Goal: Communication & Community: Answer question/provide support

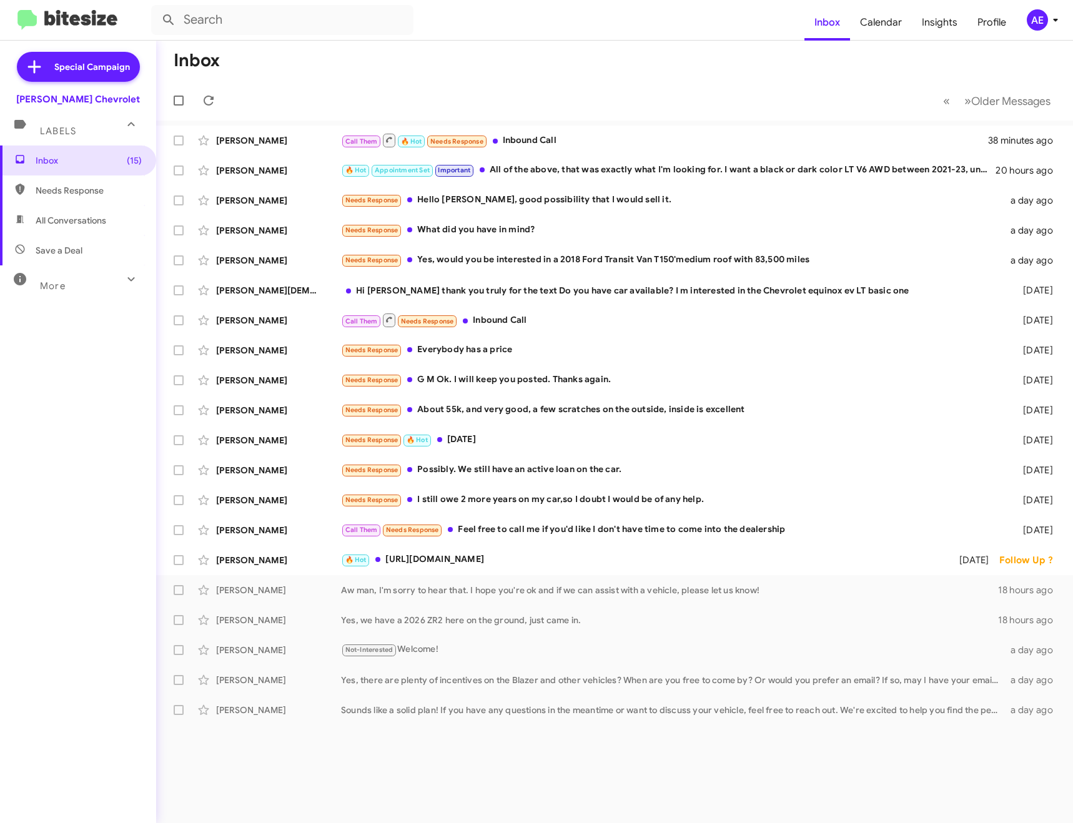
click at [463, 54] on mat-toolbar-row "Inbox" at bounding box center [614, 61] width 917 height 40
click at [456, 19] on form at bounding box center [478, 20] width 654 height 30
click at [317, 25] on input "text" at bounding box center [282, 20] width 262 height 30
type input "[PERSON_NAME]"
click at [156, 7] on button at bounding box center [168, 19] width 25 height 25
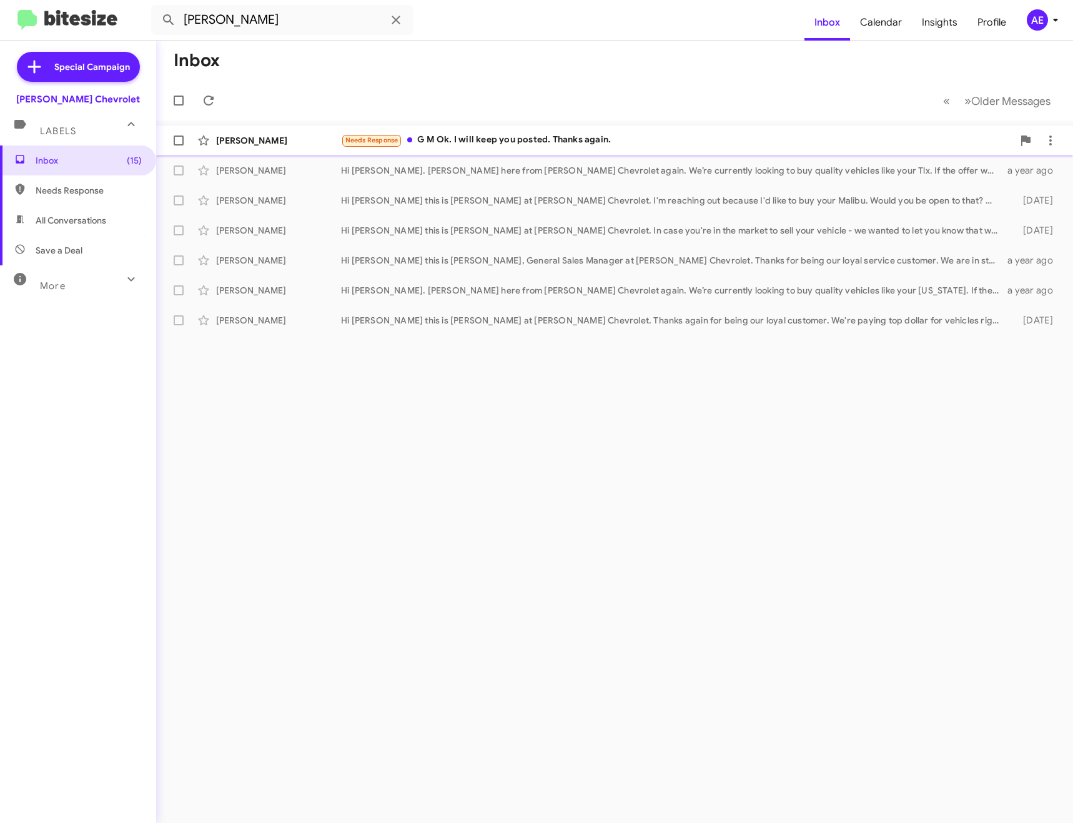
click at [692, 142] on div "Needs Response G M Ok. I will keep you posted. Thanks again." at bounding box center [677, 140] width 672 height 14
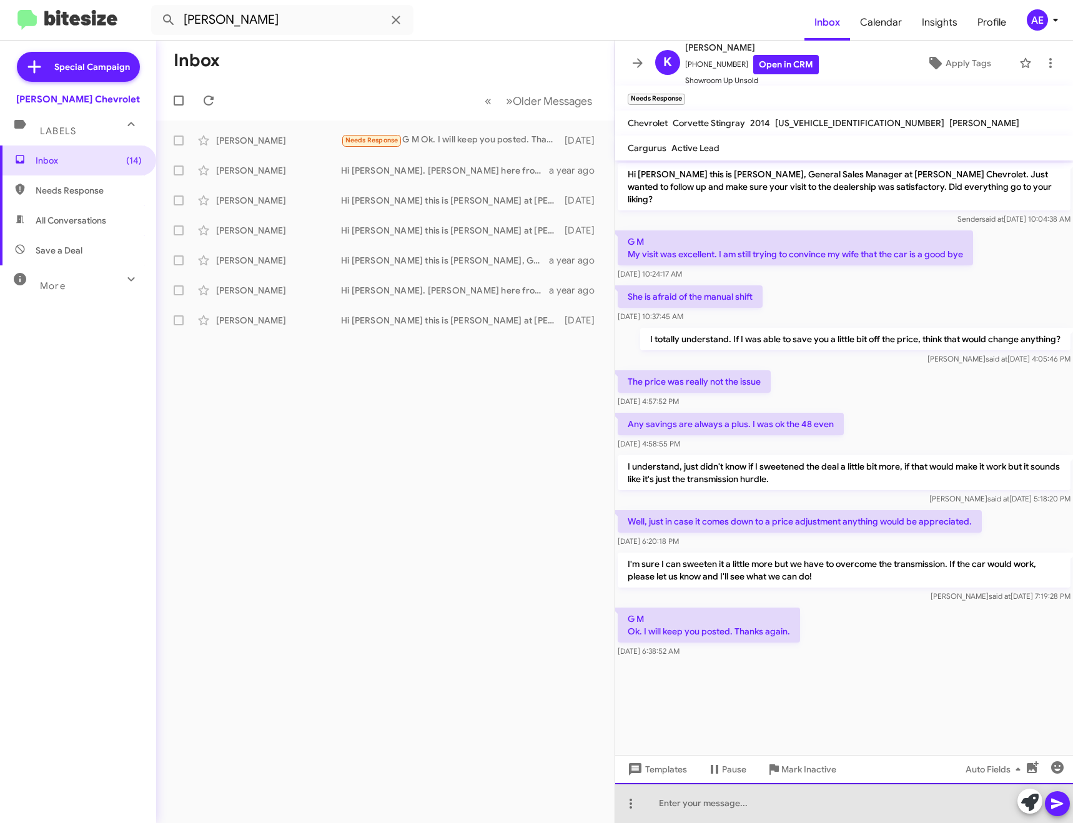
click at [732, 803] on div at bounding box center [844, 803] width 458 height 40
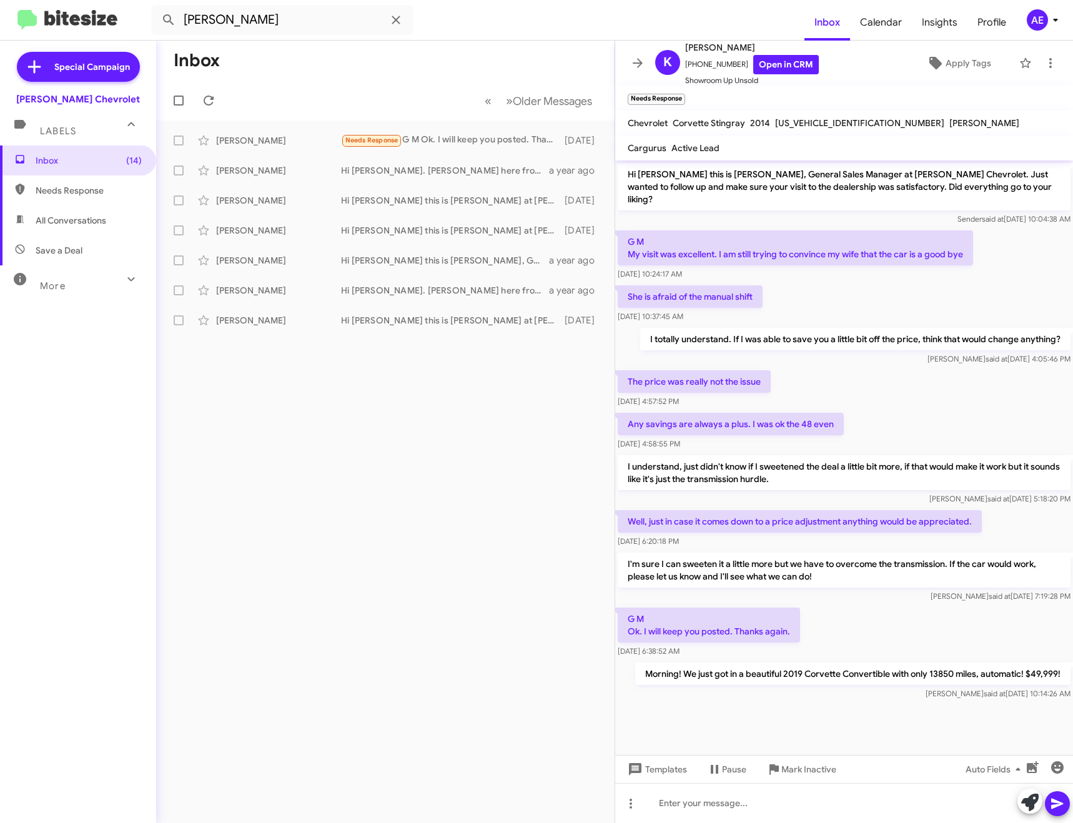
click at [636, 61] on icon at bounding box center [637, 63] width 15 height 15
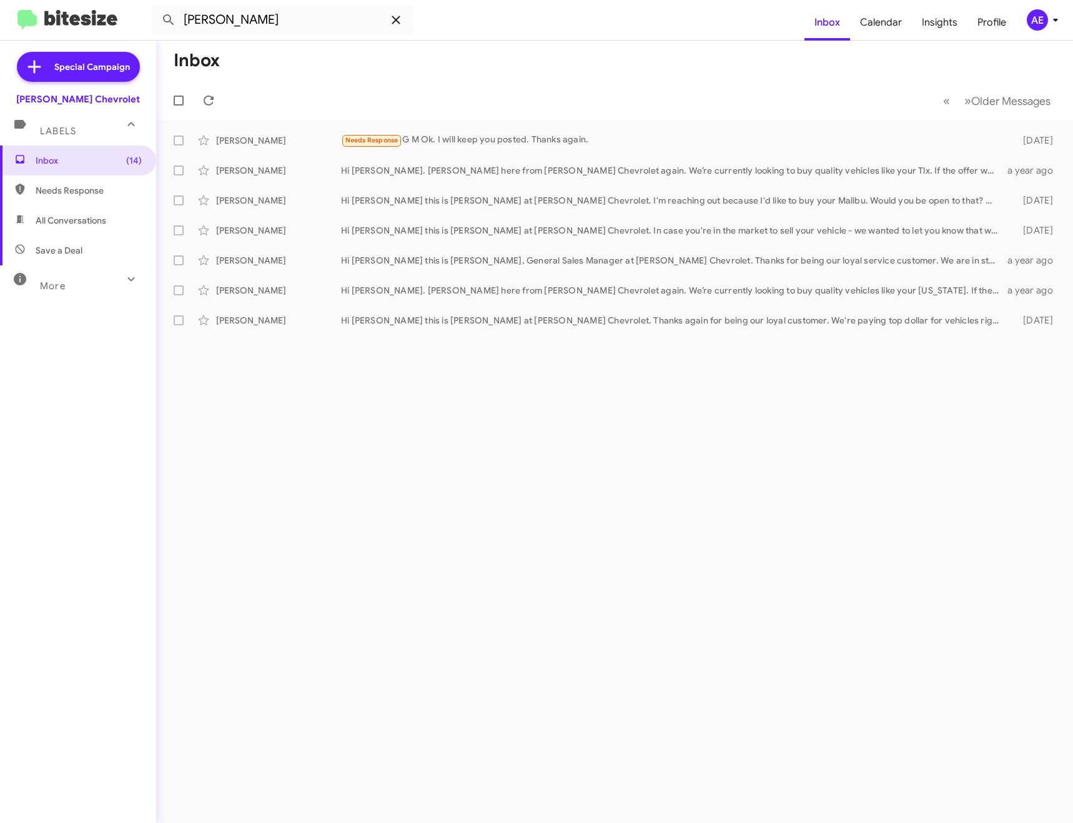
click at [393, 19] on icon at bounding box center [396, 19] width 15 height 15
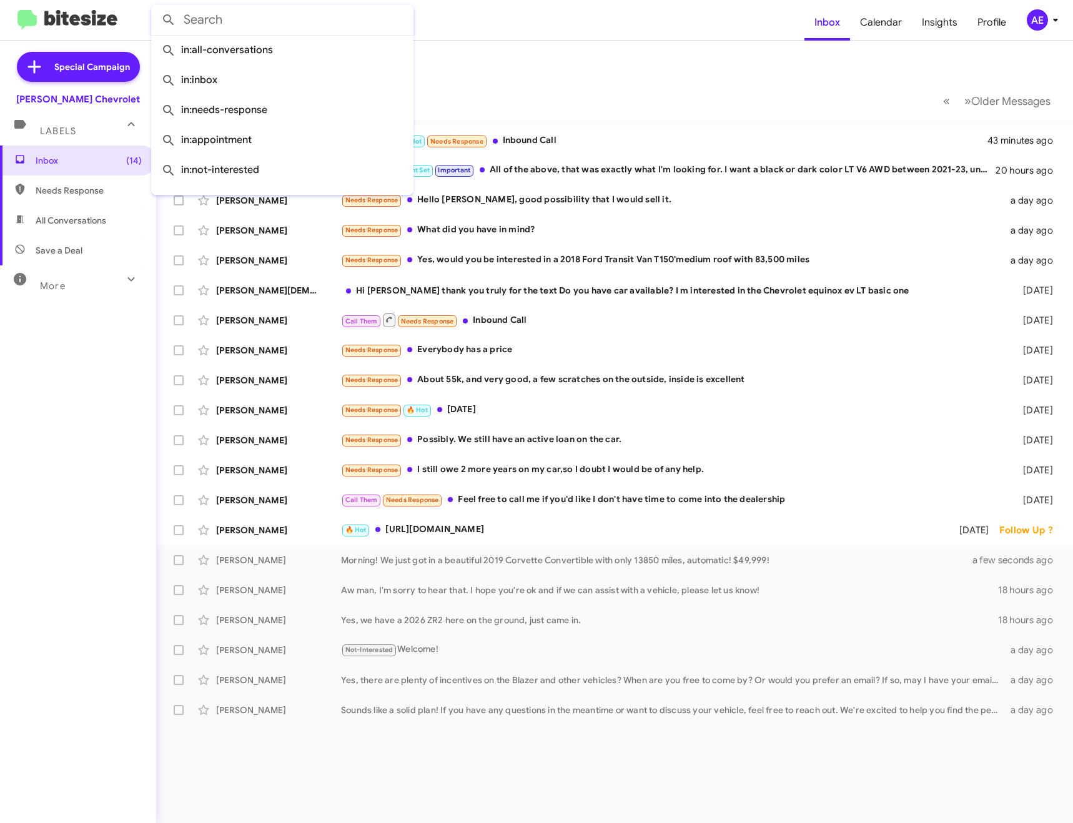
click at [74, 514] on div "Inbox (14) Needs Response All Conversations Save a Deal More Important 🔥 Hot Ap…" at bounding box center [78, 393] width 156 height 494
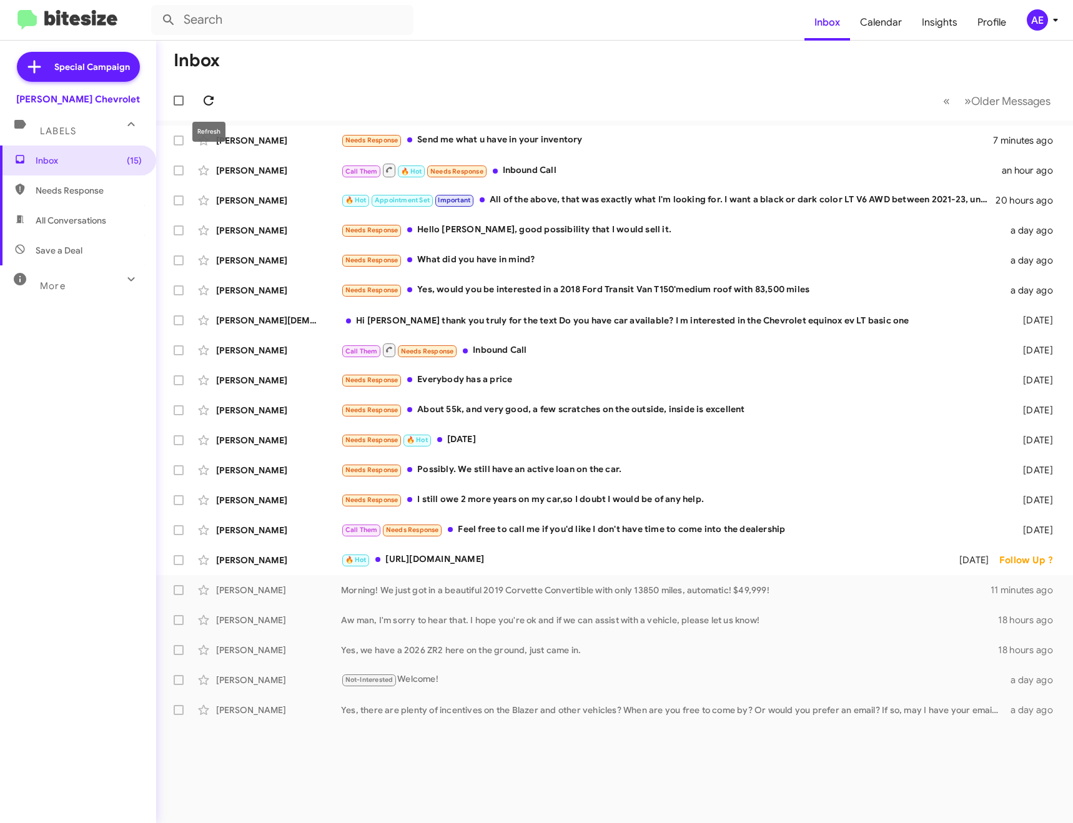
click at [211, 94] on icon at bounding box center [208, 100] width 15 height 15
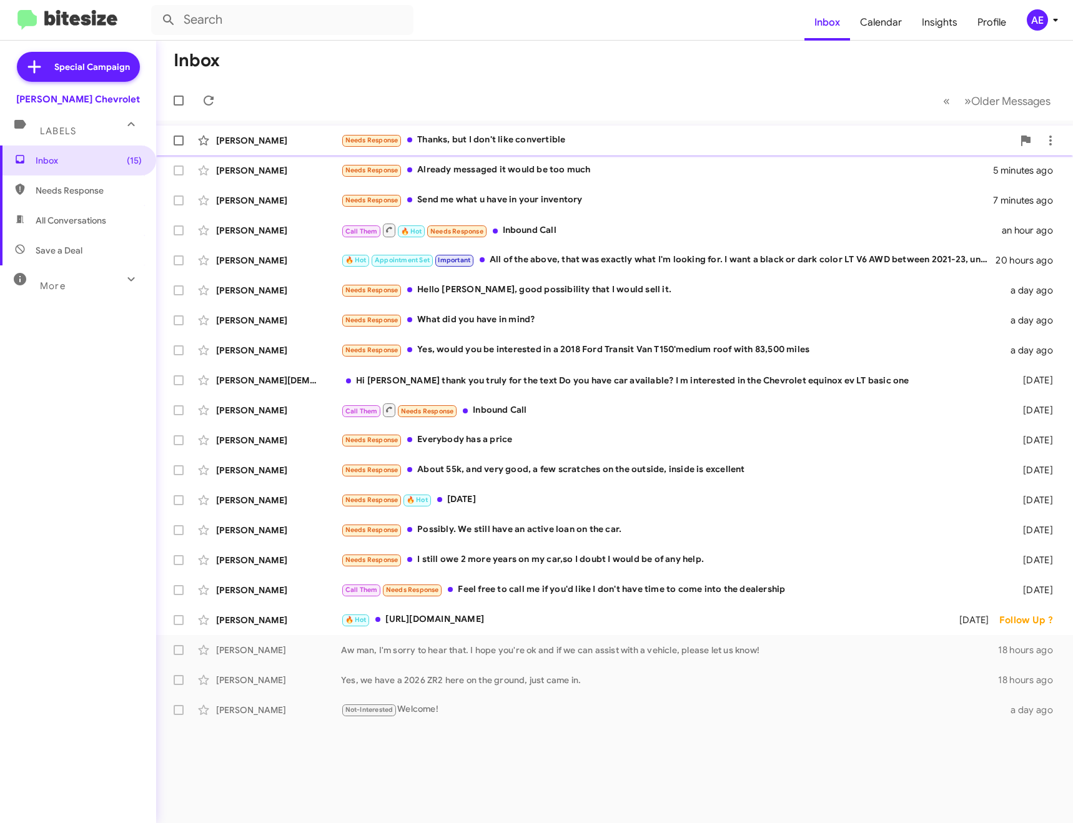
click at [489, 136] on div "Needs Response Thanks, but I don't like convertible" at bounding box center [677, 140] width 672 height 14
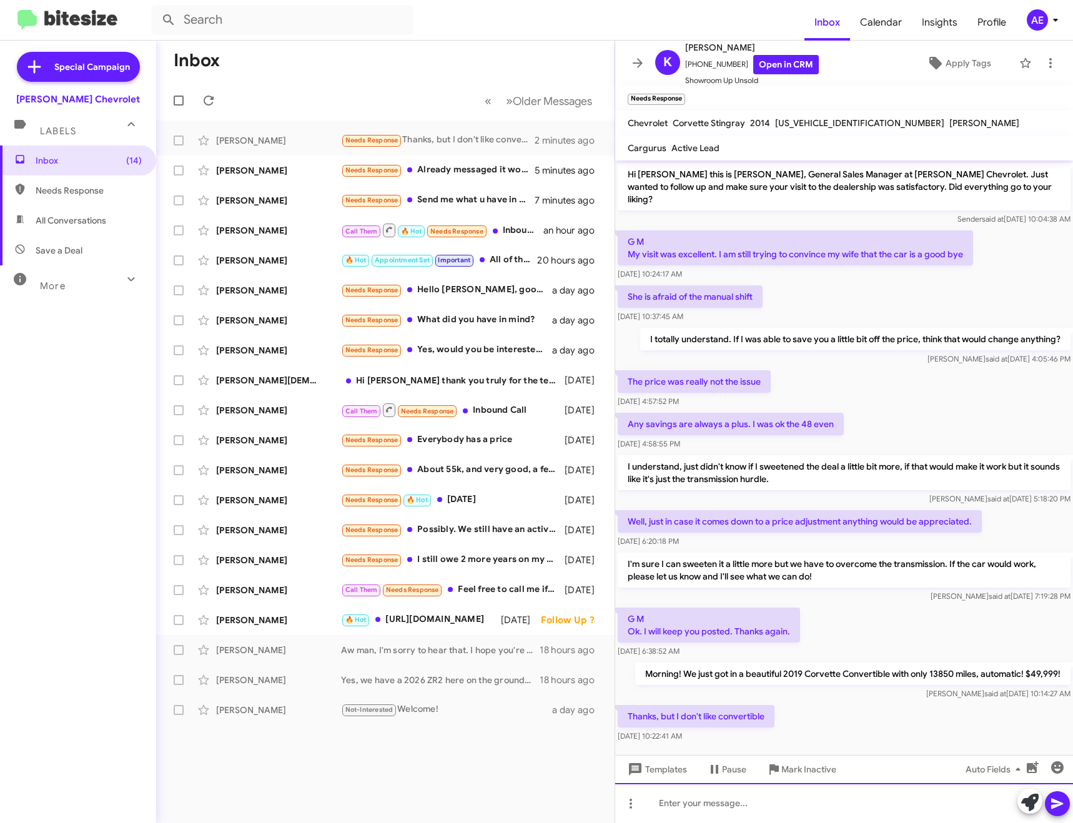
click at [751, 807] on div at bounding box center [844, 803] width 458 height 40
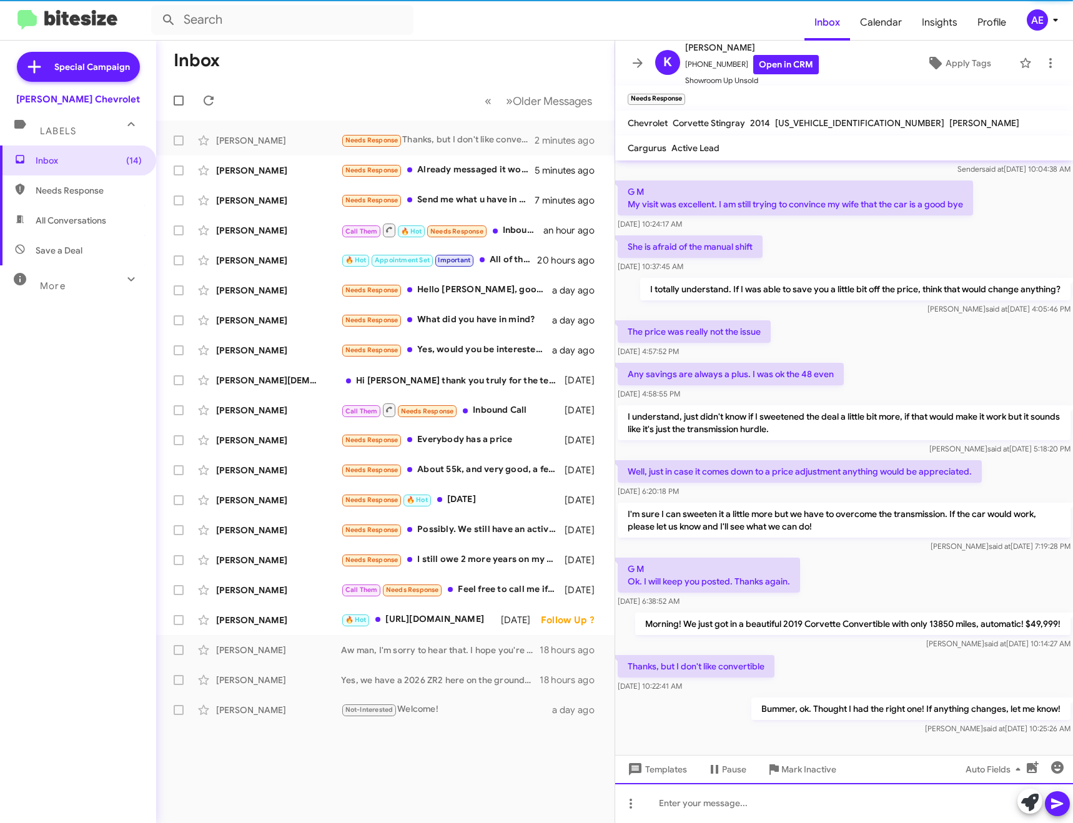
scroll to position [61, 0]
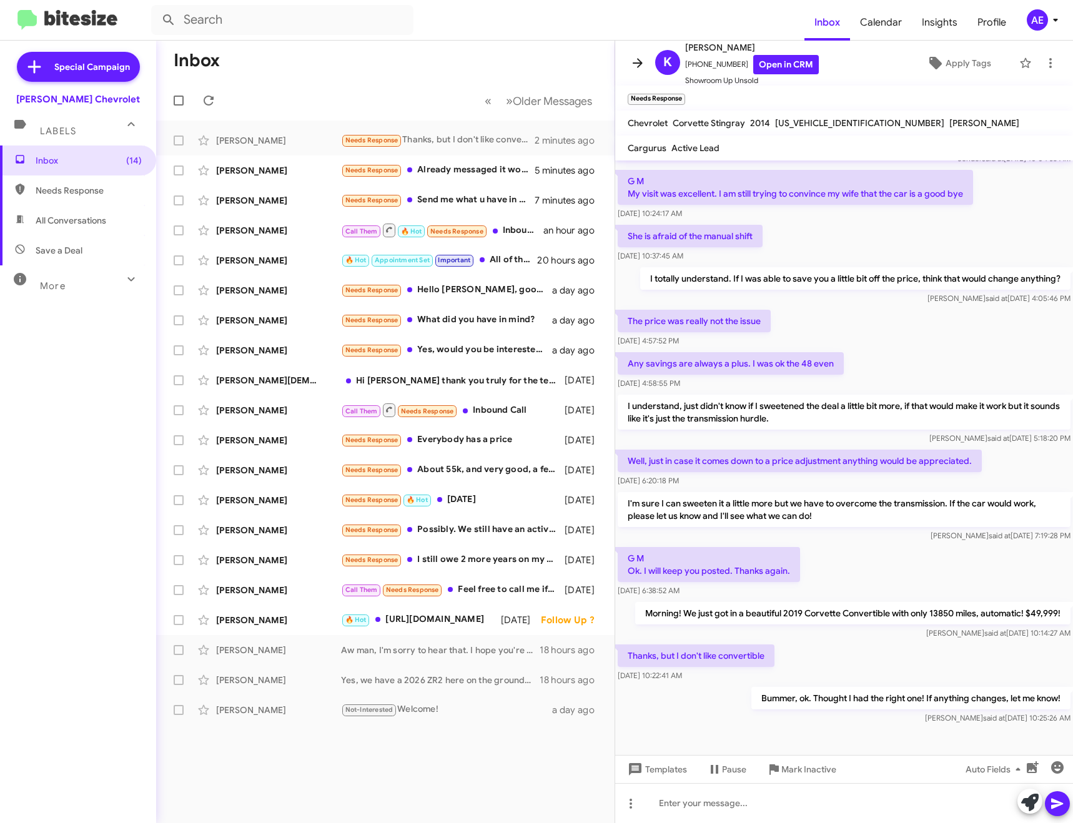
click at [633, 61] on icon at bounding box center [637, 63] width 15 height 15
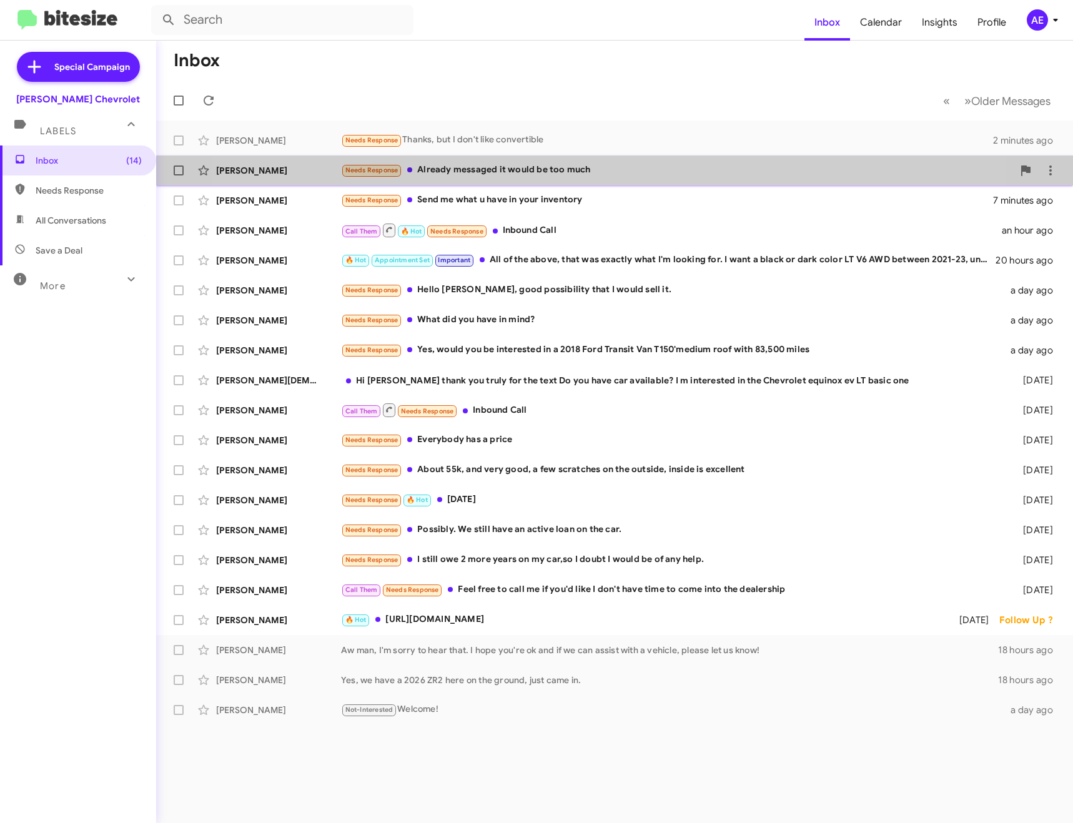
click at [564, 166] on div "Needs Response Already messaged it would be too much" at bounding box center [677, 170] width 672 height 14
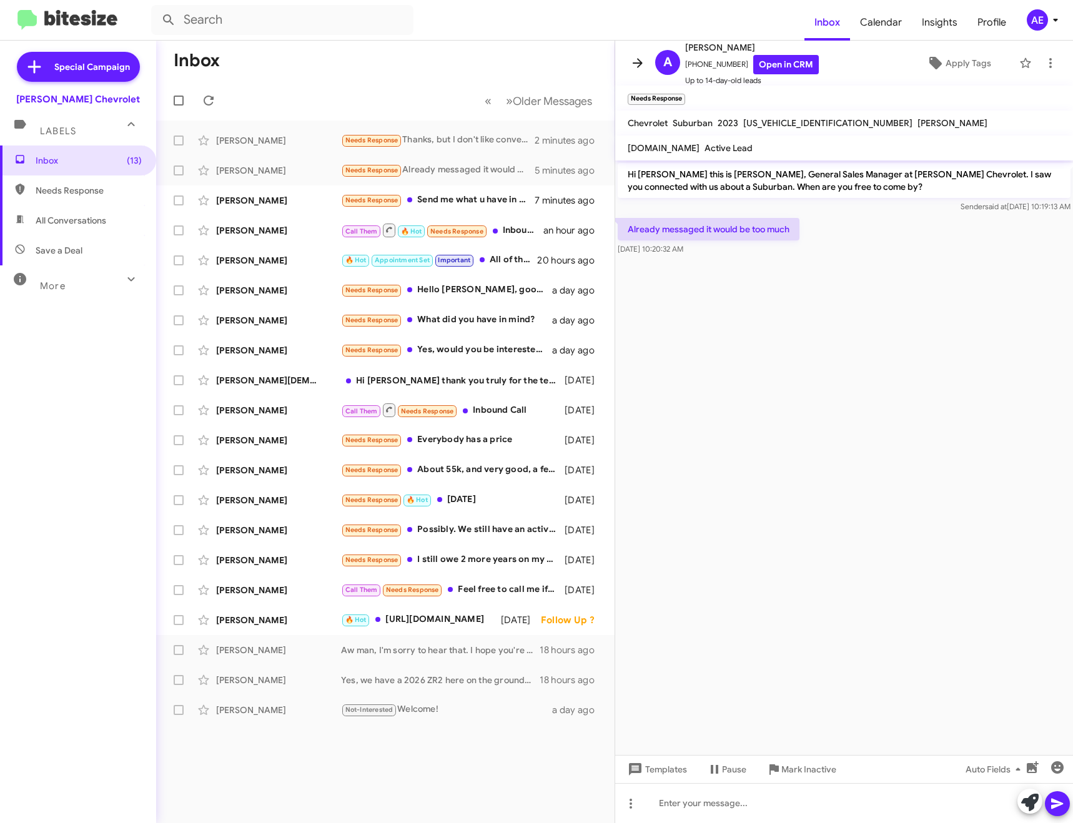
click at [639, 59] on icon at bounding box center [638, 62] width 10 height 9
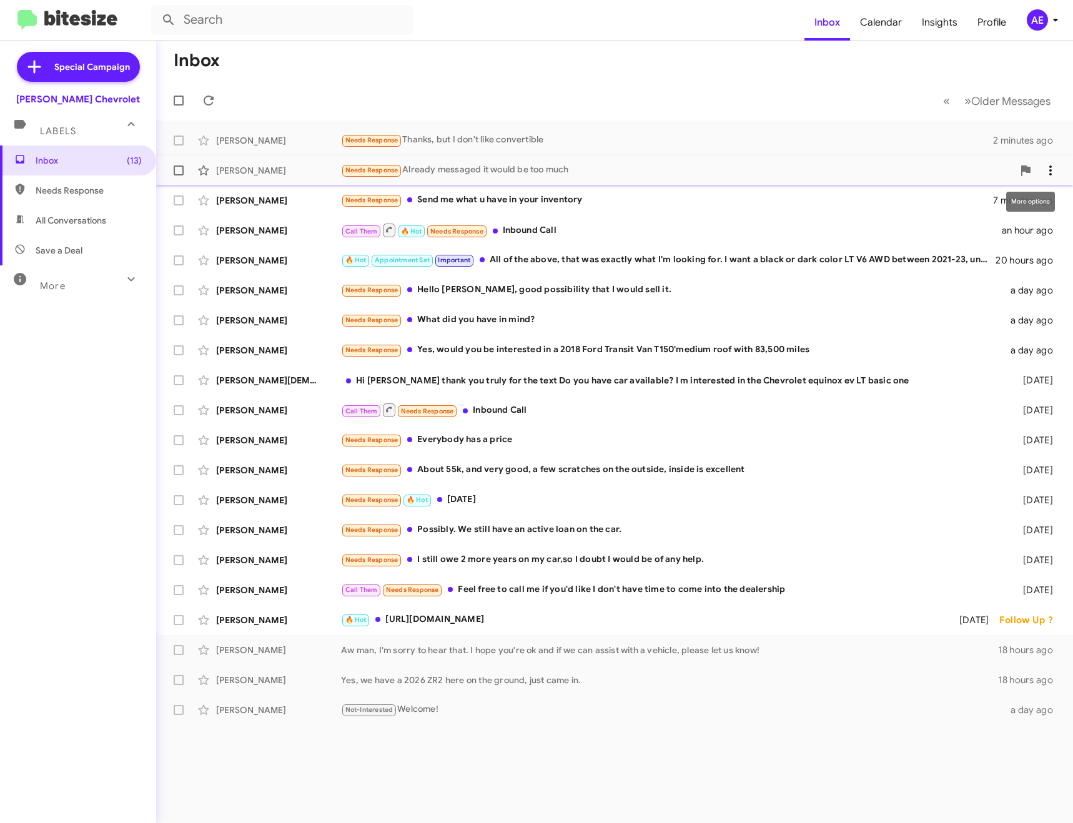
click at [1051, 166] on icon at bounding box center [1051, 171] width 2 height 10
click at [988, 203] on span "Mark as unread" at bounding box center [956, 203] width 63 height 30
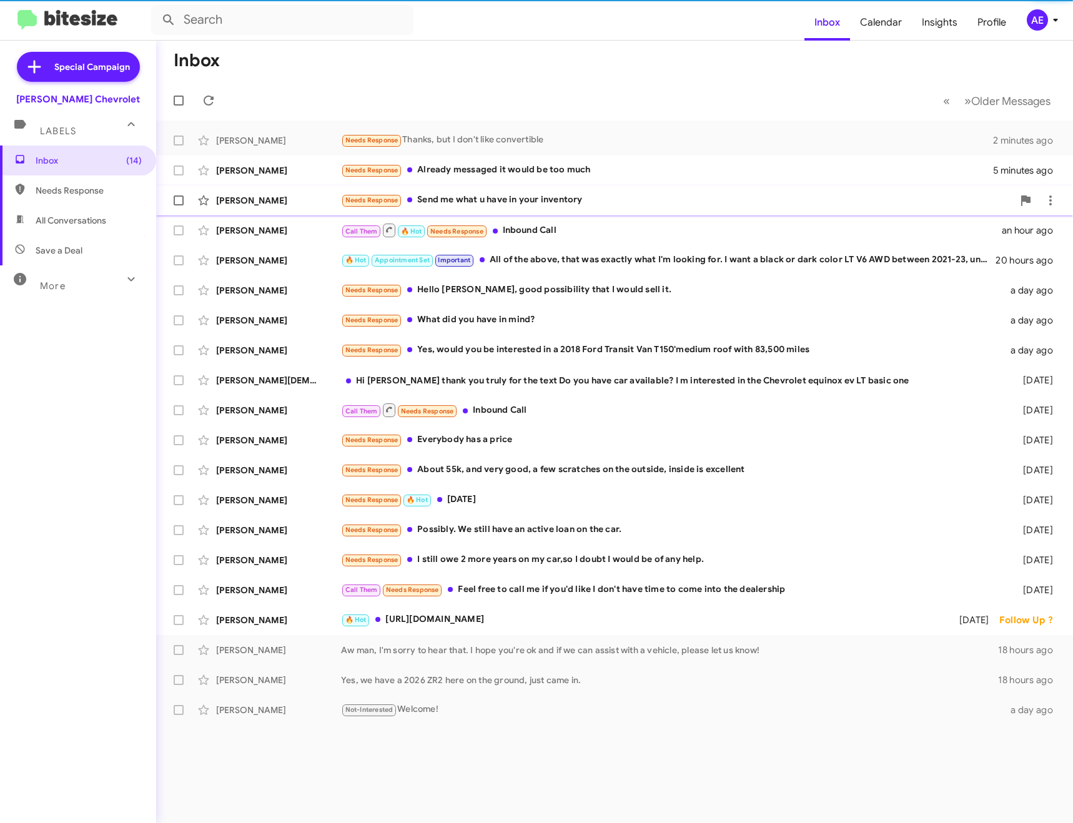
click at [612, 198] on div "Needs Response Send me what u have in your inventory" at bounding box center [677, 200] width 672 height 14
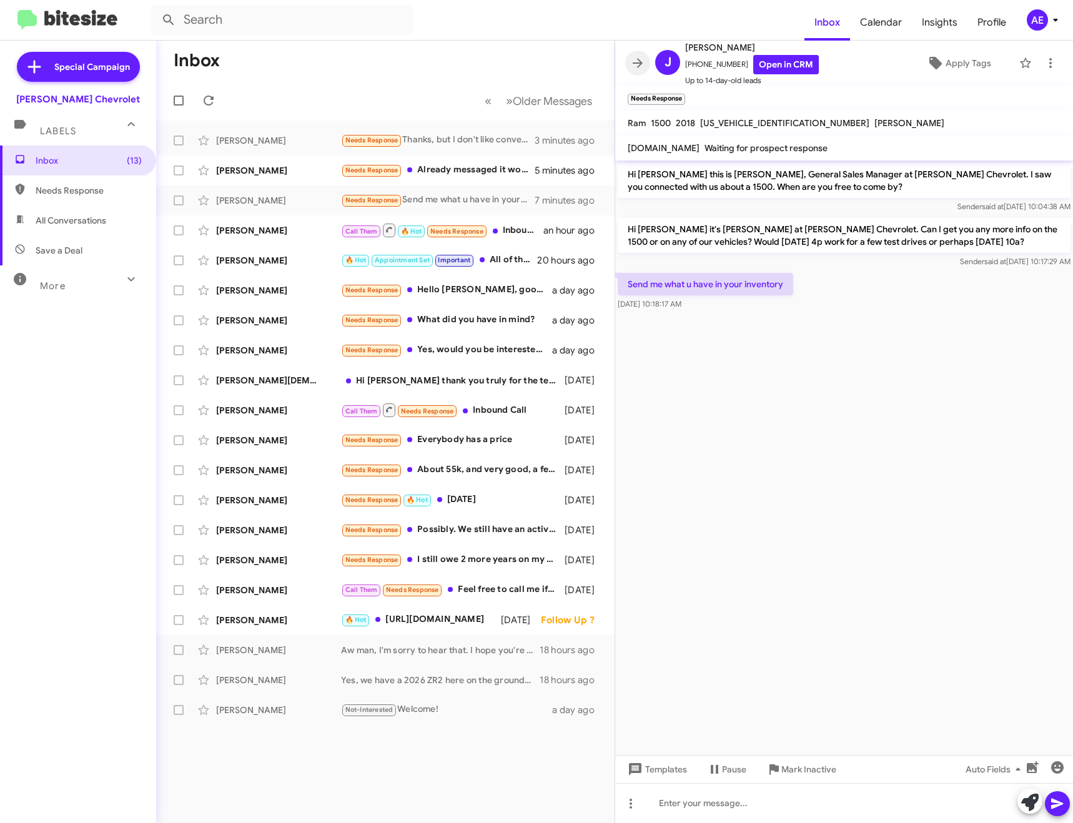
click at [640, 60] on icon at bounding box center [638, 62] width 10 height 9
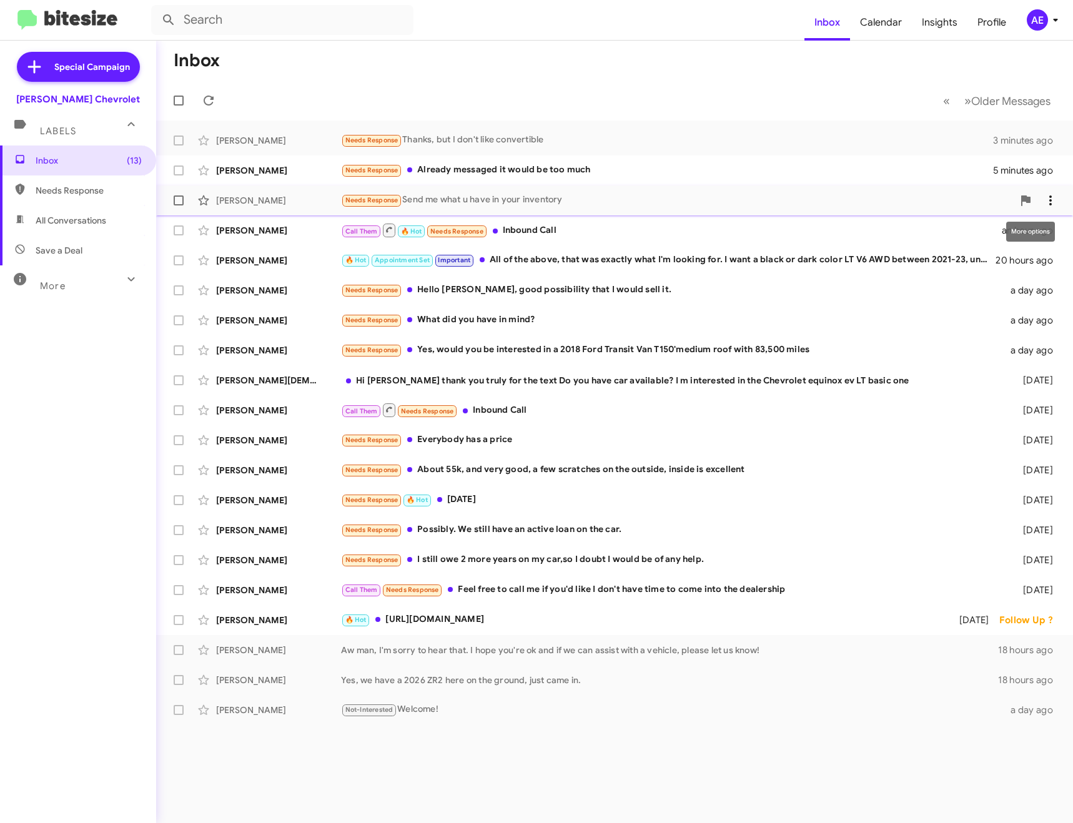
click at [1049, 202] on icon at bounding box center [1050, 200] width 15 height 15
click at [988, 232] on span "Mark as unread" at bounding box center [956, 233] width 63 height 30
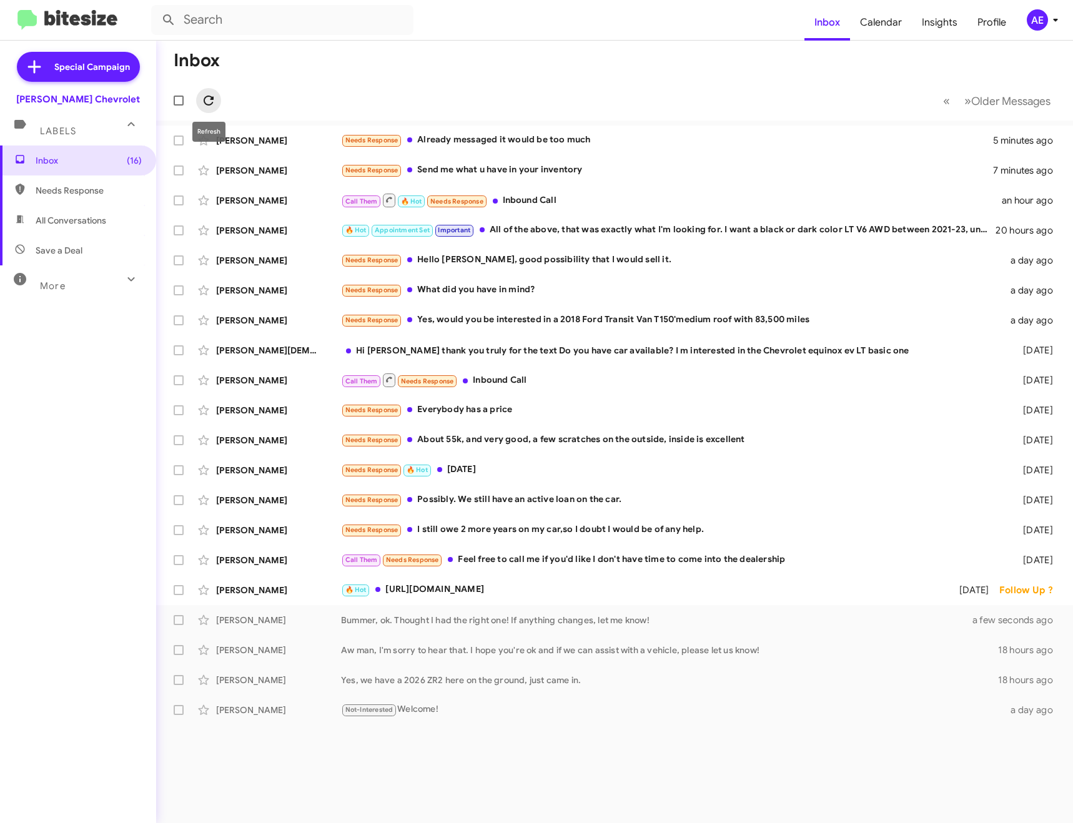
click at [209, 99] on icon at bounding box center [208, 100] width 15 height 15
